Goal: Use online tool/utility: Utilize a website feature to perform a specific function

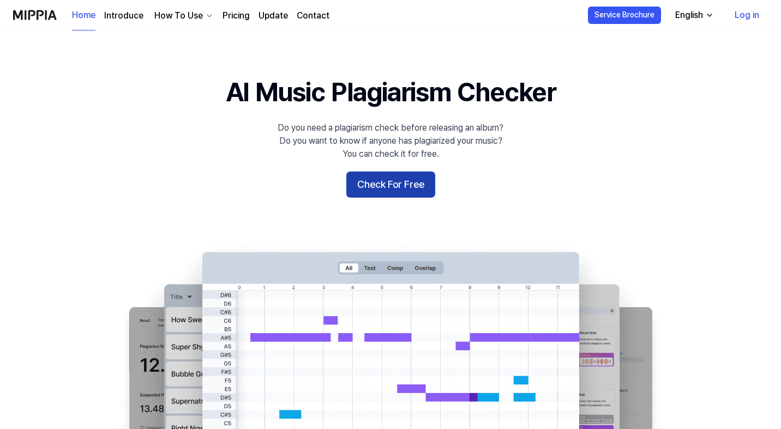
click at [407, 186] on button "Check For Free" at bounding box center [390, 185] width 89 height 26
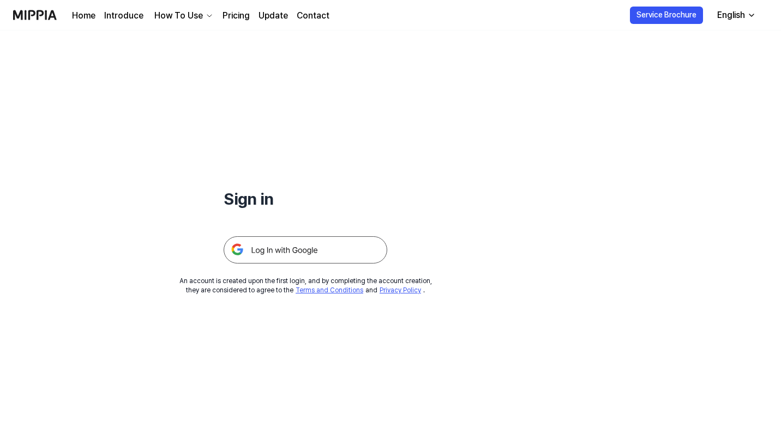
click at [302, 259] on img at bounding box center [305, 250] width 164 height 27
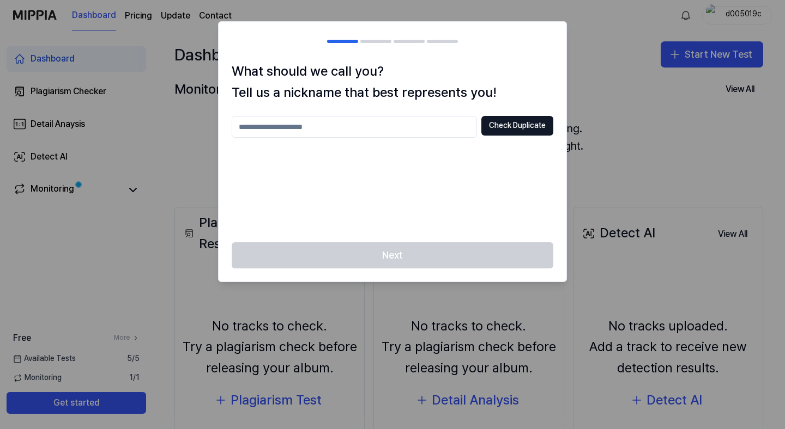
click at [573, 96] on div at bounding box center [392, 214] width 785 height 429
click at [409, 133] on input "text" at bounding box center [354, 127] width 245 height 22
click at [539, 129] on button "Check Duplicate" at bounding box center [517, 126] width 72 height 20
click at [412, 113] on div "What should we call you? Tell us a nickname that best represents you! *** Check…" at bounding box center [393, 151] width 348 height 181
click at [401, 120] on input "***" at bounding box center [354, 127] width 245 height 22
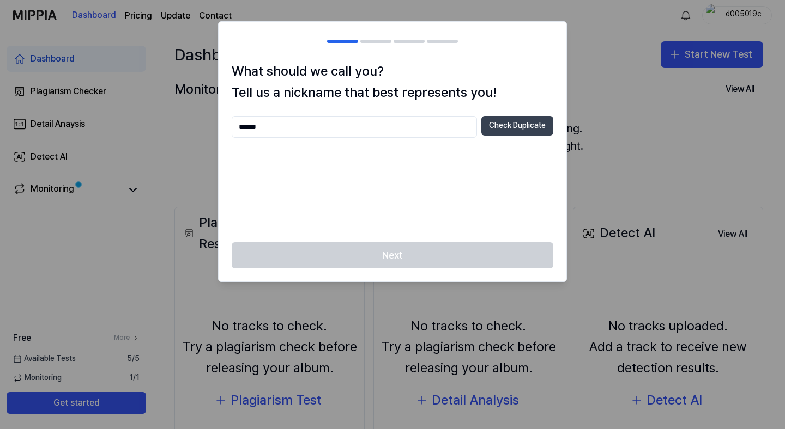
type input "******"
click at [489, 119] on button "Check Duplicate" at bounding box center [517, 126] width 72 height 20
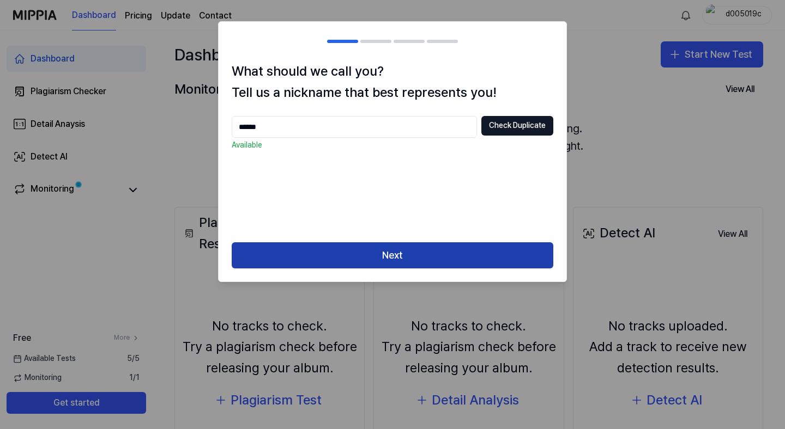
click at [415, 247] on button "Next" at bounding box center [393, 256] width 322 height 26
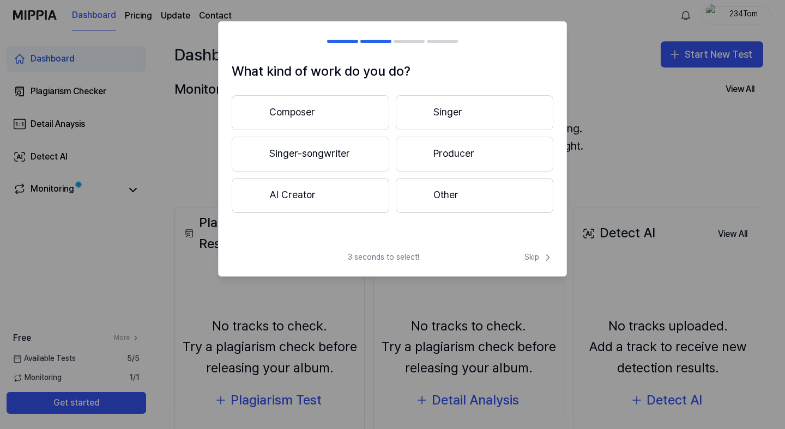
click at [487, 146] on button "Producer" at bounding box center [475, 154] width 158 height 35
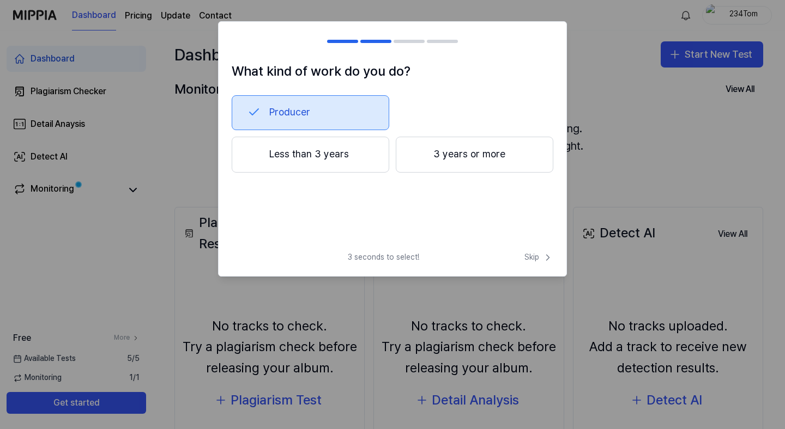
click at [481, 159] on button "3 years or more" at bounding box center [475, 155] width 158 height 36
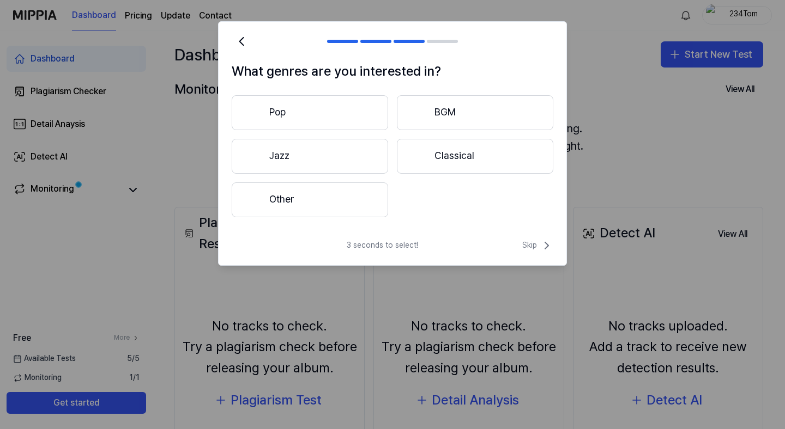
click at [360, 214] on button "Other" at bounding box center [310, 200] width 156 height 35
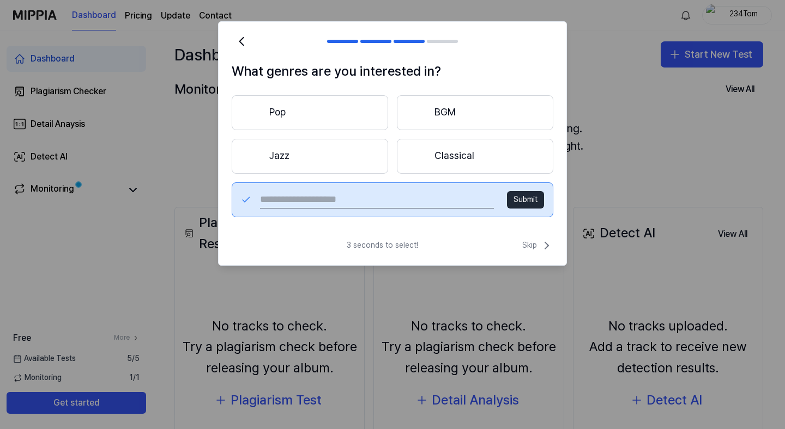
click at [492, 119] on button "BGM" at bounding box center [475, 112] width 156 height 35
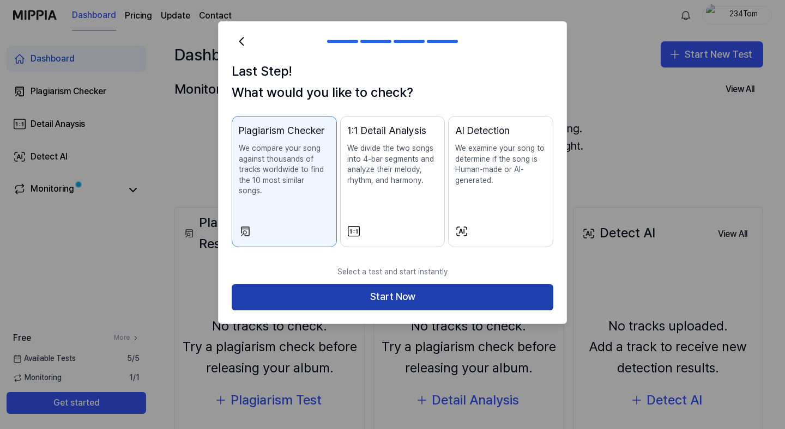
click at [524, 285] on button "Start Now" at bounding box center [393, 298] width 322 height 26
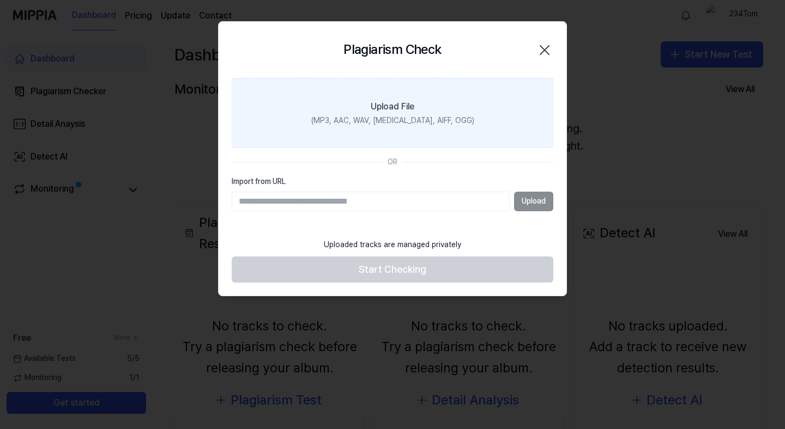
click at [402, 124] on div "(MP3, AAC, WAV, [MEDICAL_DATA], AIFF, OGG)" at bounding box center [392, 121] width 163 height 11
click at [0, 0] on input "Upload File (MP3, AAC, WAV, [MEDICAL_DATA], AIFF, OGG)" at bounding box center [0, 0] width 0 height 0
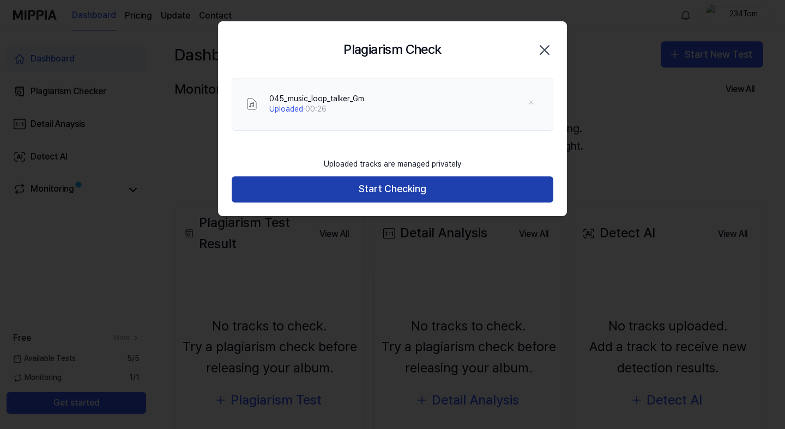
click at [456, 178] on button "Start Checking" at bounding box center [393, 190] width 322 height 26
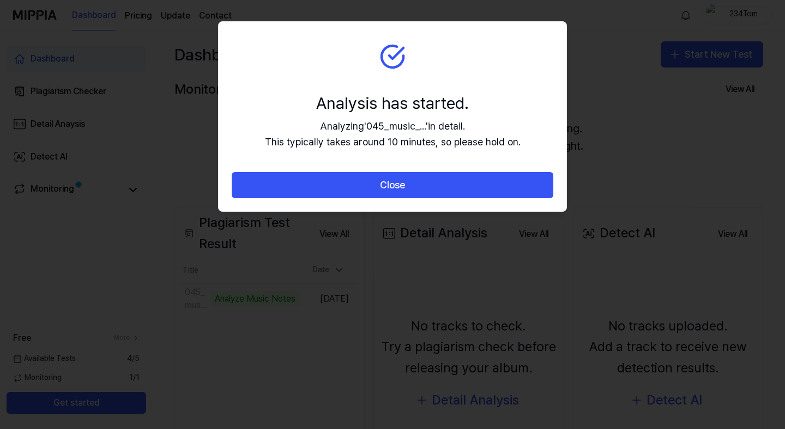
click at [456, 178] on button "Close" at bounding box center [393, 185] width 322 height 26
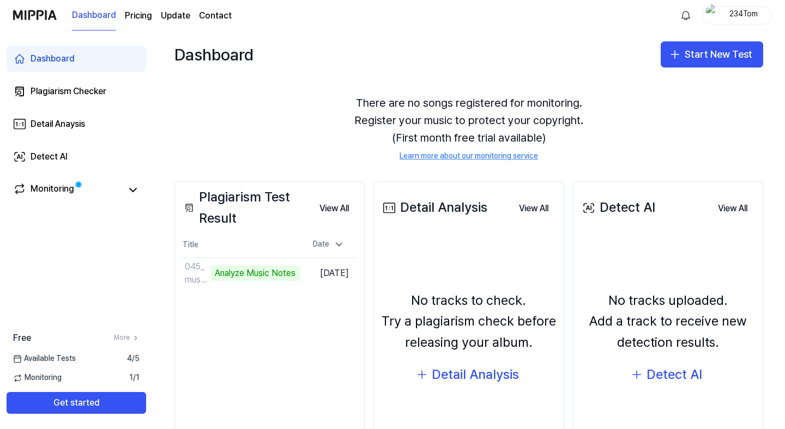
scroll to position [34, 0]
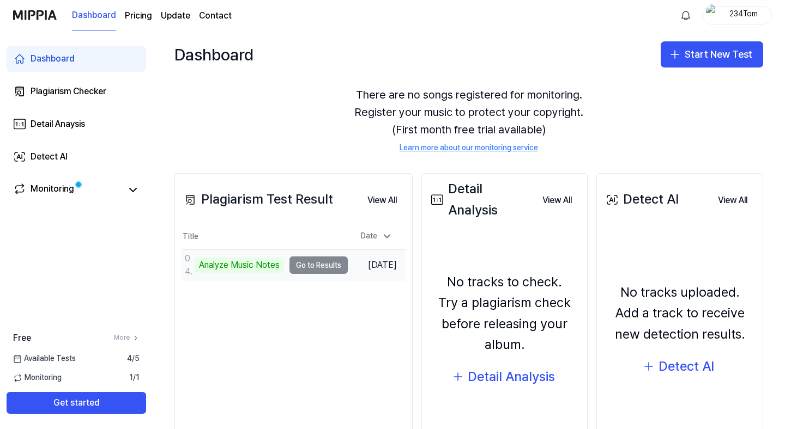
click at [308, 268] on td "045_music_loop_talker_Gm Analyze Music Notes Go to Results" at bounding box center [264, 265] width 166 height 31
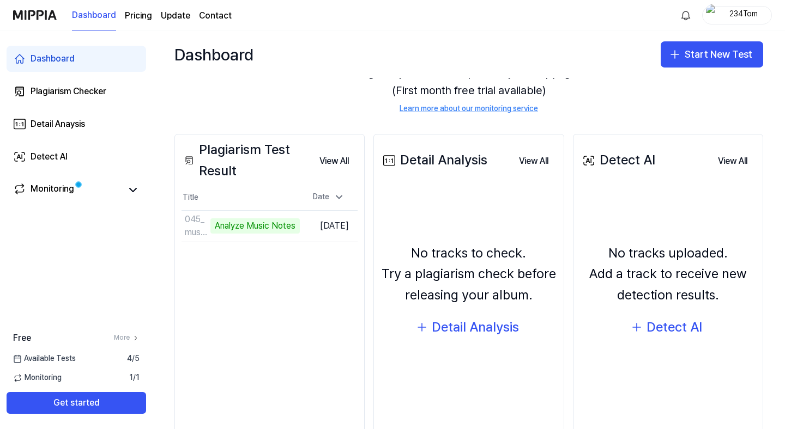
scroll to position [72, 0]
